Goal: Check status: Check status

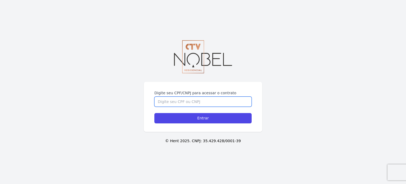
click at [184, 102] on input "Digite seu CPF/CNPJ para acessar o contrato" at bounding box center [202, 101] width 97 height 10
type input "16716270752"
click at [154, 113] on input "Entrar" at bounding box center [202, 118] width 97 height 10
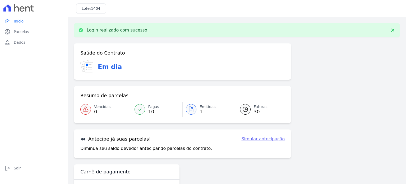
click at [194, 111] on div at bounding box center [191, 109] width 11 height 11
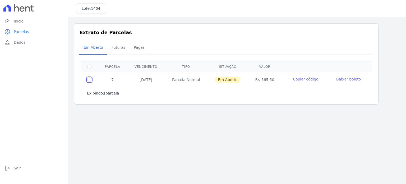
click at [89, 80] on input "checkbox" at bounding box center [89, 79] width 4 height 4
checkbox input "true"
click at [89, 80] on input "checkbox" at bounding box center [89, 79] width 4 height 4
checkbox input "false"
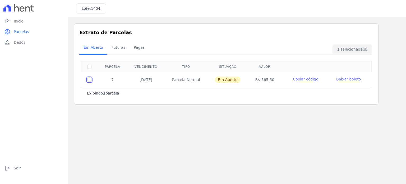
checkbox input "false"
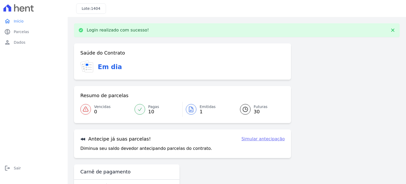
click at [137, 108] on icon at bounding box center [139, 109] width 5 height 5
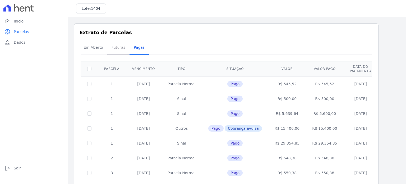
click at [116, 50] on span "Futuras" at bounding box center [118, 47] width 20 height 11
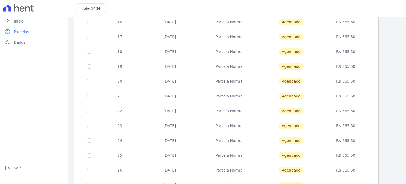
scroll to position [214, 0]
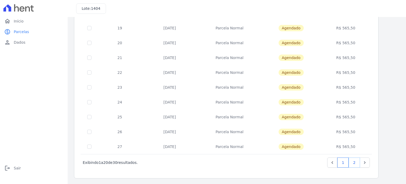
click at [353, 160] on link "2" at bounding box center [354, 162] width 11 height 10
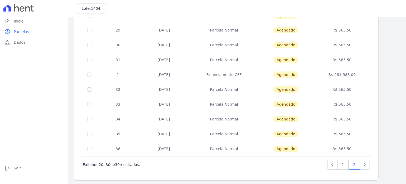
scroll to position [66, 0]
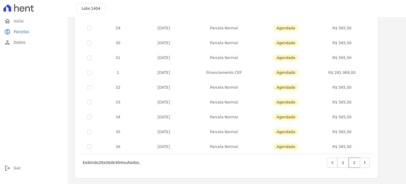
drag, startPoint x: 354, startPoint y: 146, endPoint x: 335, endPoint y: 85, distance: 63.4
click at [335, 85] on tbody "28 [DATE] [GEOGRAPHIC_DATA] [GEOGRAPHIC_DATA] R$ 565,50 29 [DATE] [GEOGRAPHIC_D…" at bounding box center [226, 80] width 291 height 148
click at [384, 98] on div "Listagem de parcelas Baixar PDF Extrato de Parcelas Em [GEOGRAPHIC_DATA] Futura…" at bounding box center [237, 67] width 326 height 221
click at [347, 164] on link "1" at bounding box center [342, 162] width 11 height 10
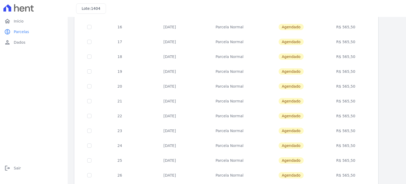
scroll to position [214, 0]
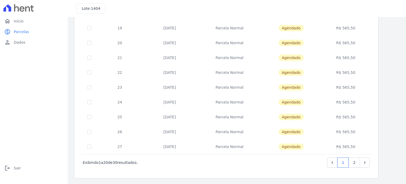
drag, startPoint x: 358, startPoint y: 145, endPoint x: 339, endPoint y: 74, distance: 73.2
click at [339, 74] on tbody "8 [DATE] [GEOGRAPHIC_DATA] [GEOGRAPHIC_DATA] R$ 565,50 9 [DATE] [GEOGRAPHIC_DAT…" at bounding box center [226, 6] width 291 height 296
drag, startPoint x: 351, startPoint y: 88, endPoint x: 341, endPoint y: 89, distance: 9.5
click at [341, 89] on td "R$ 565,50" at bounding box center [346, 87] width 50 height 15
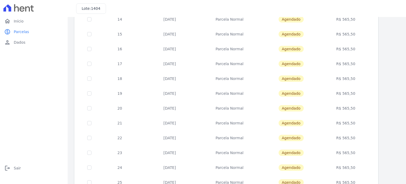
scroll to position [126, 0]
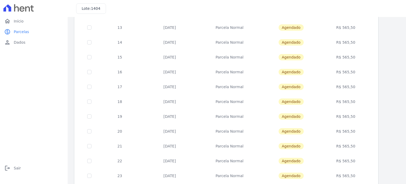
drag, startPoint x: 357, startPoint y: 101, endPoint x: 342, endPoint y: 102, distance: 15.1
click at [342, 102] on td "R$ 565,50" at bounding box center [346, 101] width 50 height 15
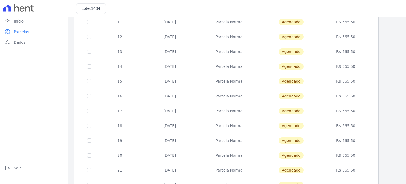
scroll to position [82, 0]
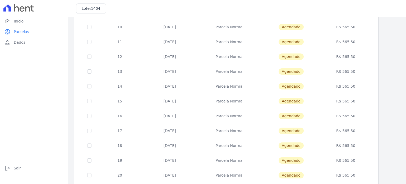
drag, startPoint x: 357, startPoint y: 71, endPoint x: 335, endPoint y: 72, distance: 22.8
click at [335, 72] on td "R$ 565,50" at bounding box center [346, 71] width 50 height 15
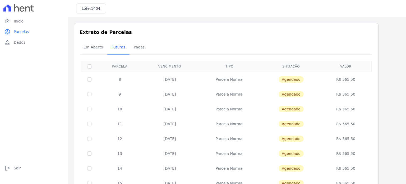
scroll to position [0, 0]
